Goal: Information Seeking & Learning: Learn about a topic

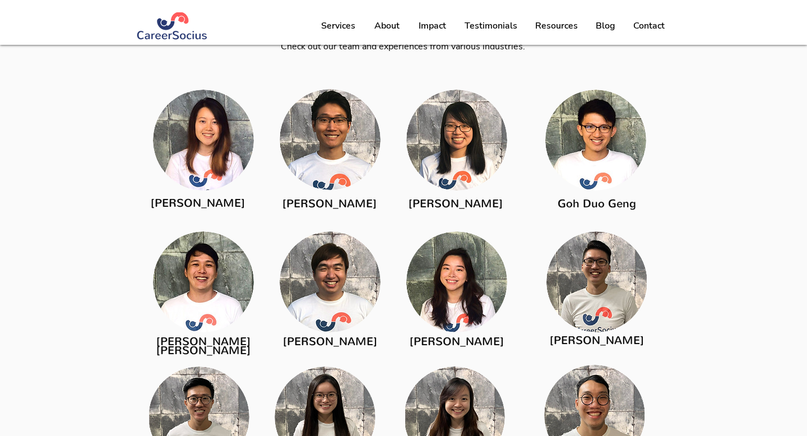
scroll to position [1634, 0]
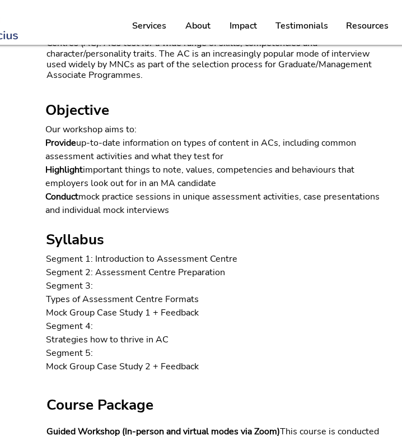
scroll to position [520, 60]
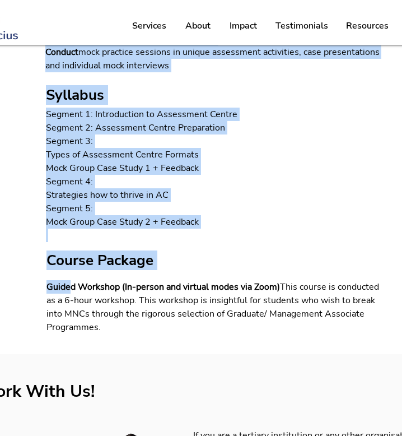
drag, startPoint x: 212, startPoint y: 334, endPoint x: 71, endPoint y: 281, distance: 150.3
click at [71, 281] on div "< Back About the Course Our workshop examines strategies to help participants e…" at bounding box center [214, 77] width 549 height 554
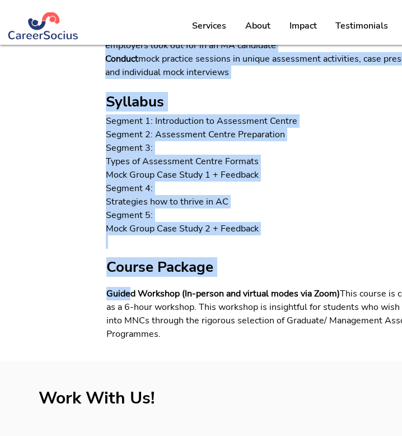
scroll to position [504, 0]
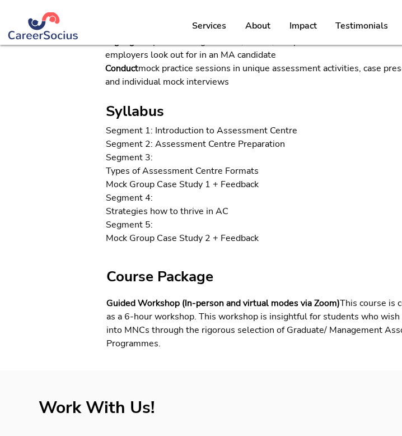
click at [219, 212] on span "Strategies how to thrive in AC" at bounding box center [167, 211] width 123 height 12
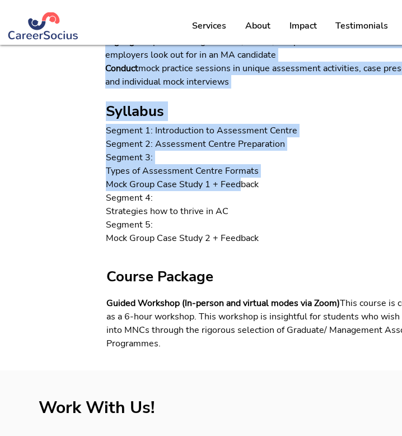
drag, startPoint x: 105, startPoint y: 128, endPoint x: 239, endPoint y: 187, distance: 146.4
click at [239, 187] on div "< Back About the Course Our workshop examines strategies to help participants e…" at bounding box center [274, 93] width 549 height 554
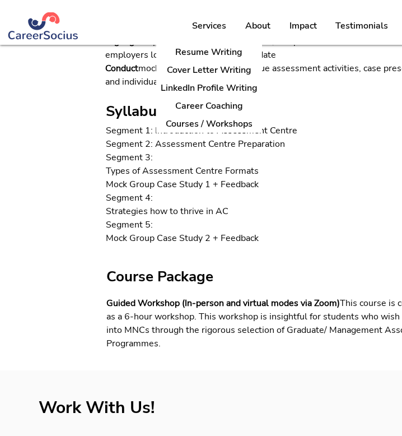
click at [219, 211] on span "Strategies how to thrive in AC" at bounding box center [167, 211] width 123 height 12
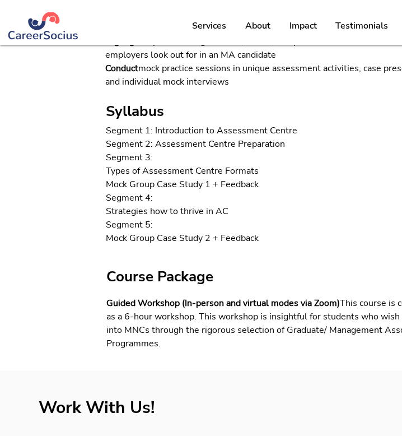
click at [245, 241] on span "Mock Group Case Study 2 + Feedback" at bounding box center [182, 238] width 153 height 12
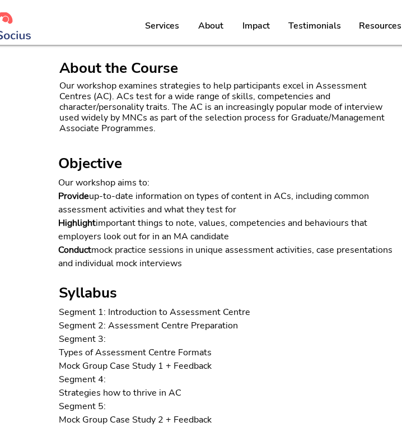
scroll to position [307, 47]
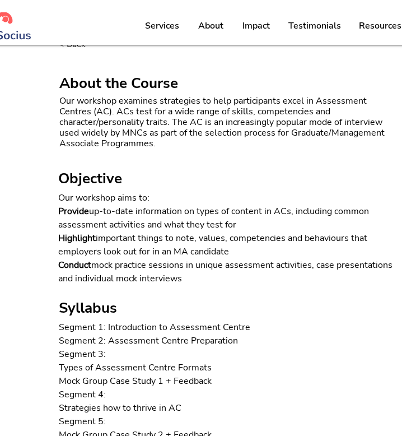
drag, startPoint x: 211, startPoint y: 282, endPoint x: 60, endPoint y: 206, distance: 168.8
click at [60, 206] on div "Our workshop aims to: Provide up-to-date information on types of content in ACs…" at bounding box center [226, 238] width 336 height 94
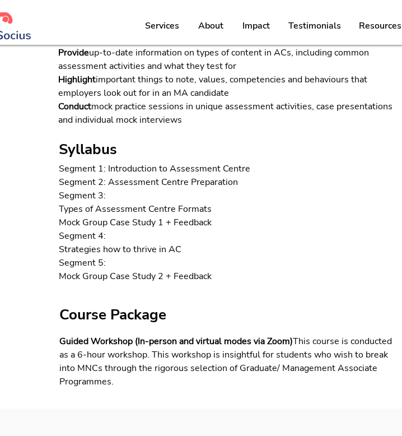
scroll to position [612, 47]
